Goal: Information Seeking & Learning: Learn about a topic

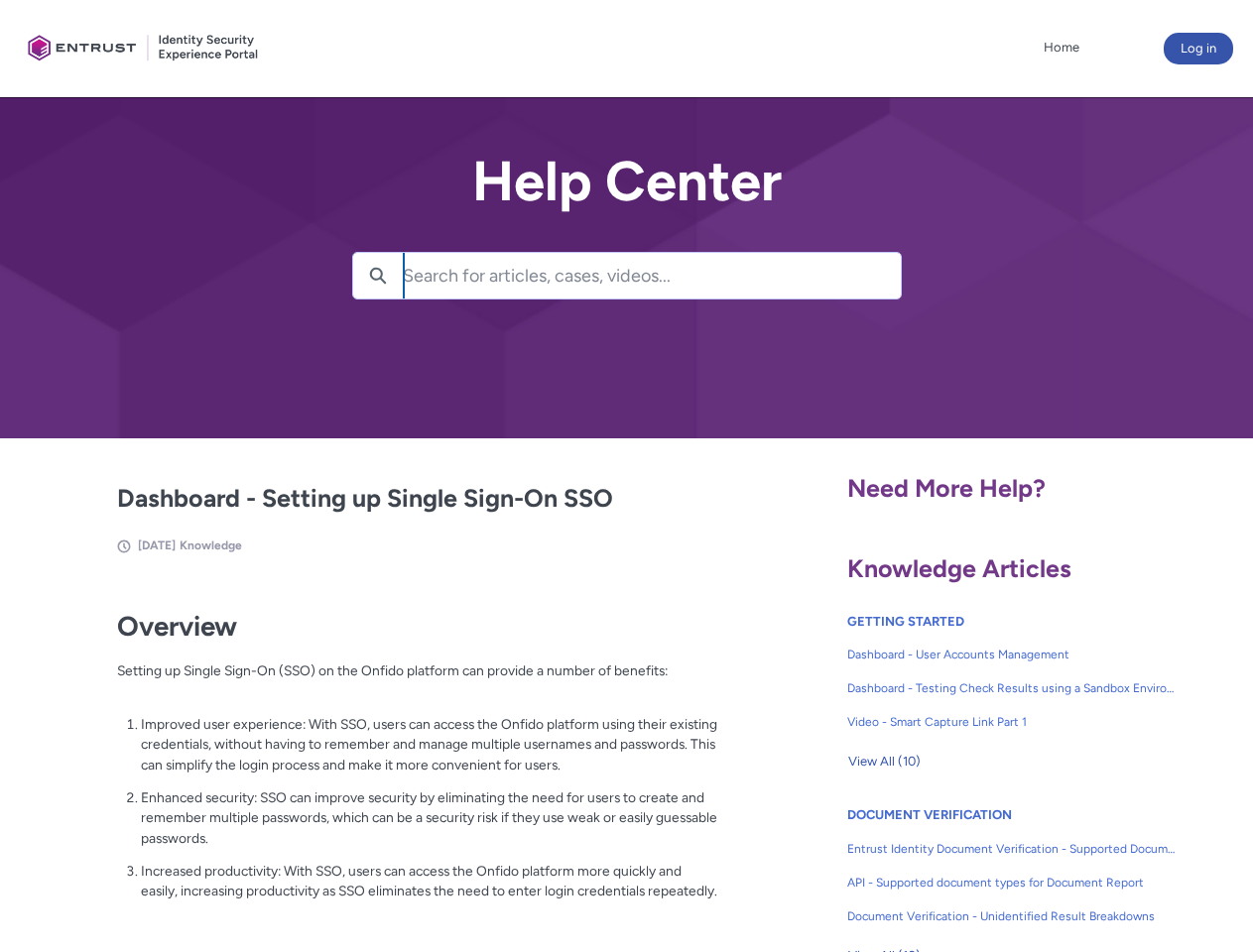
click at [378, 276] on lightning-primitive-icon "button" at bounding box center [378, 274] width 18 height 15
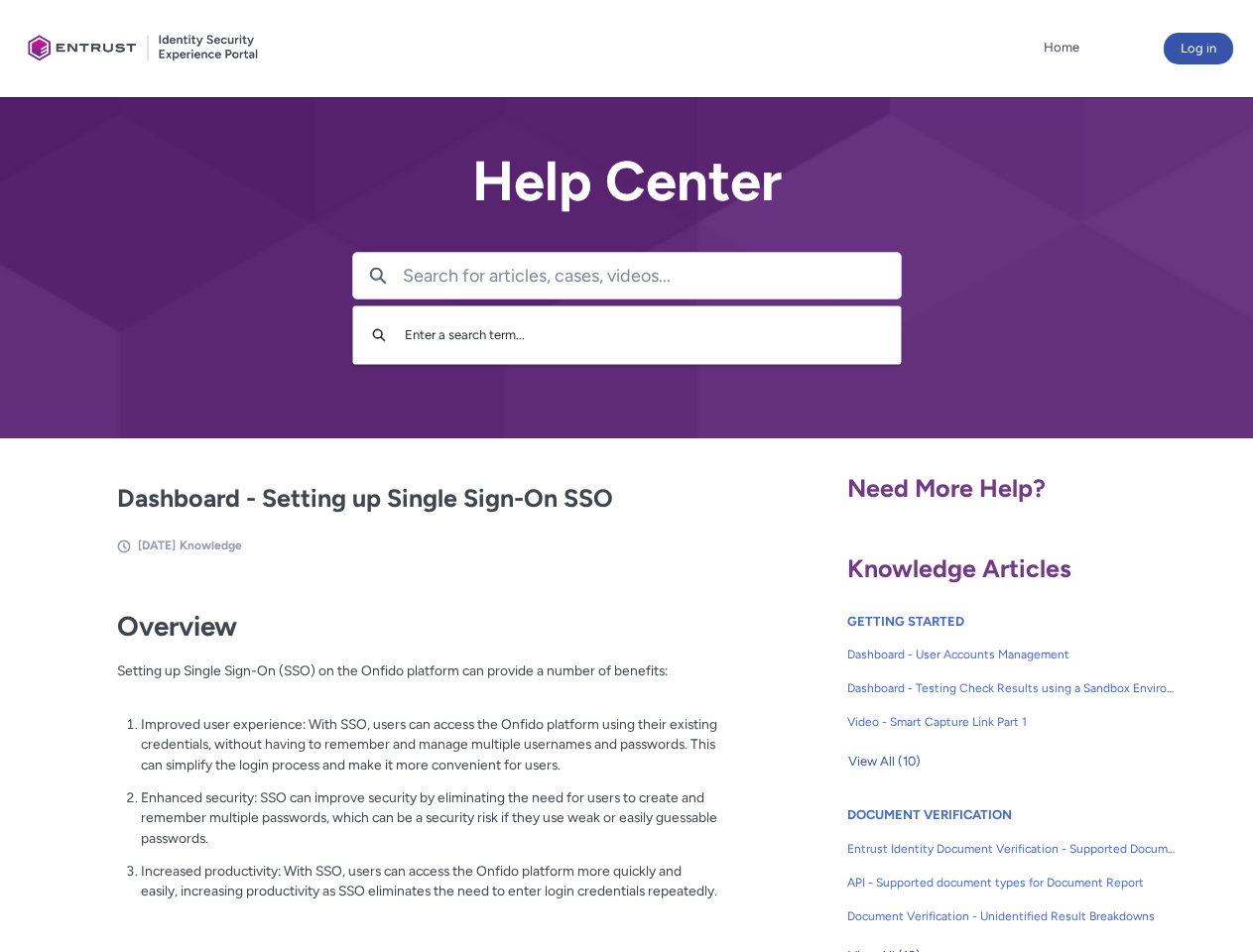
click at [380, 759] on p "Improved user experience: With SSO, users can access the Onfido platform using …" at bounding box center [430, 745] width 577 height 62
click at [884, 762] on span "View All (10)" at bounding box center [884, 762] width 73 height 30
click at [958, 867] on link "API - Supported document types for Document Report" at bounding box center [1011, 882] width 329 height 34
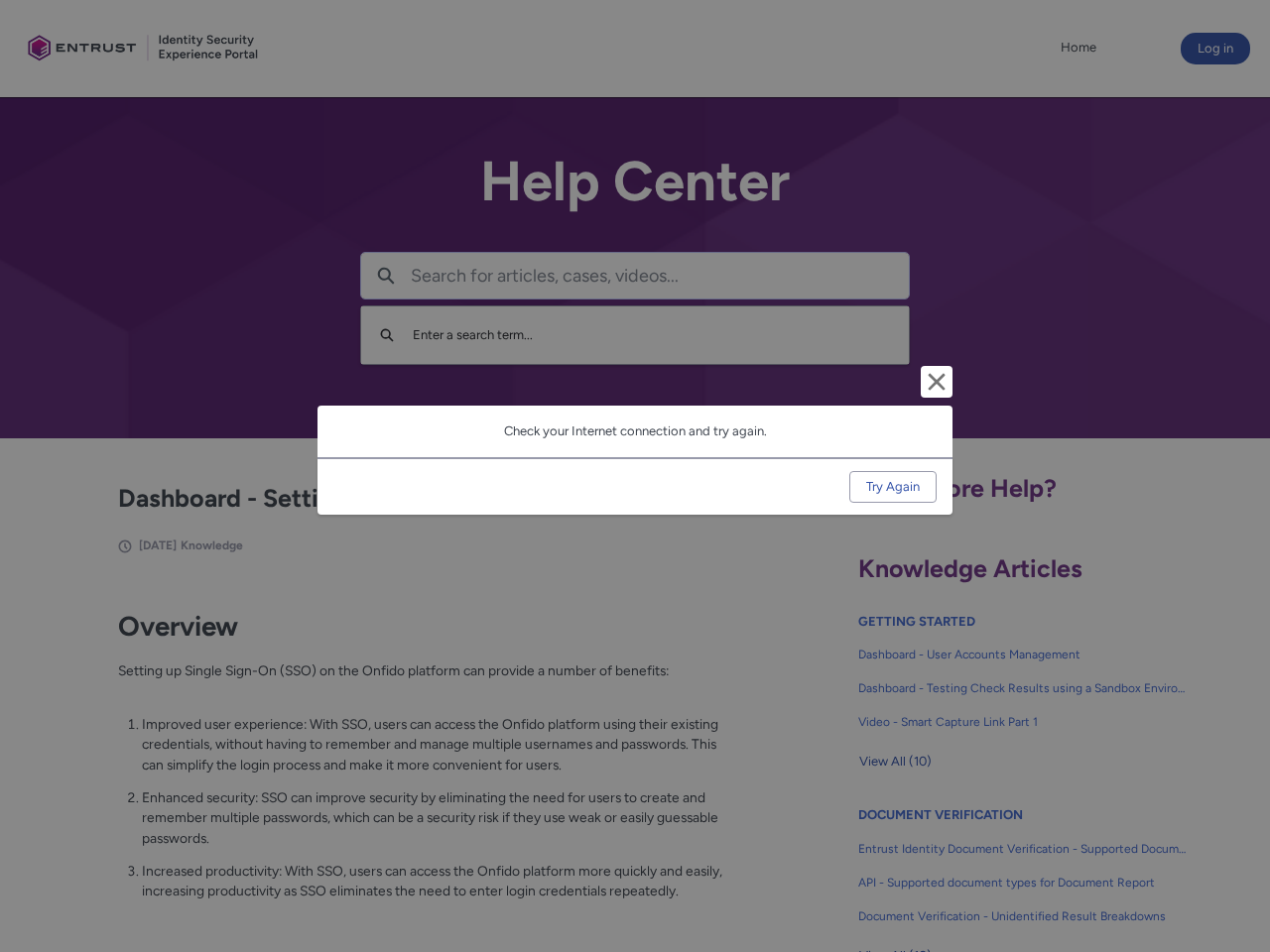
click at [1221, 867] on div "Cancel and close Check your Internet connection and try again. Try Again" at bounding box center [635, 476] width 1270 height 952
